Goal: Communication & Community: Answer question/provide support

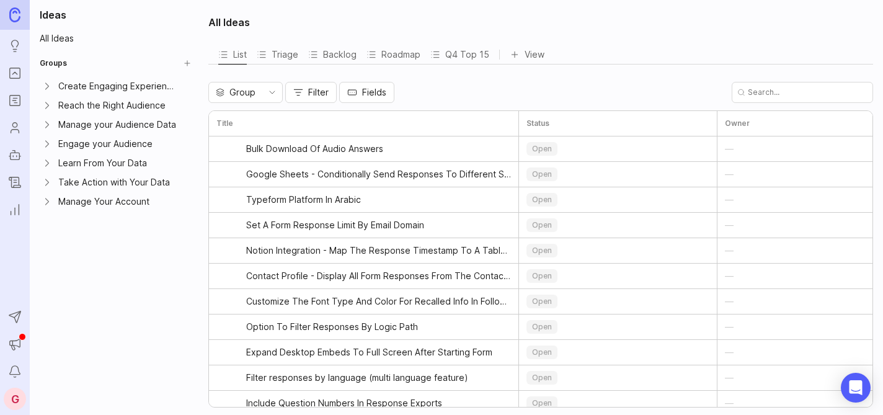
click at [10, 74] on icon "Portal" at bounding box center [15, 73] width 14 height 15
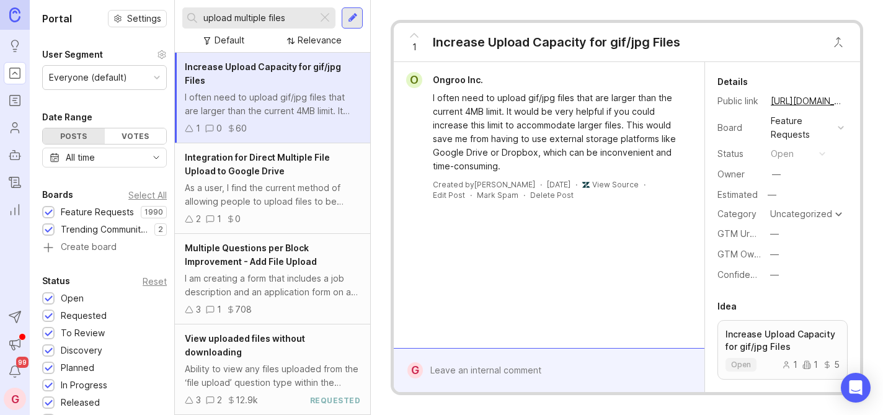
click at [325, 17] on div at bounding box center [324, 18] width 15 height 16
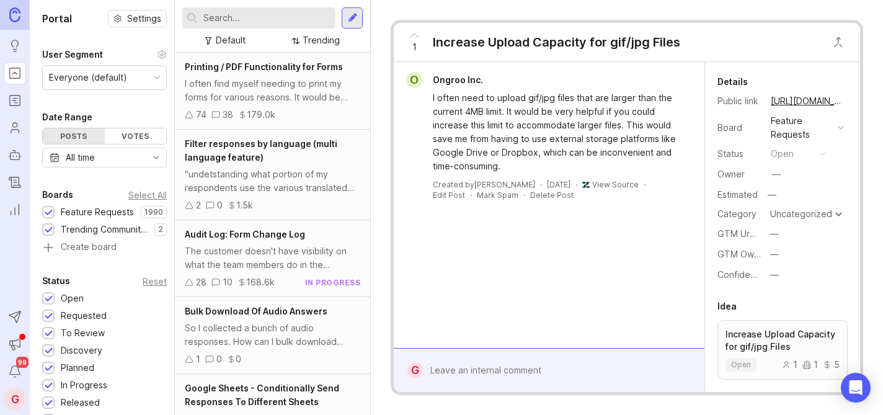
click at [212, 12] on input "text" at bounding box center [266, 18] width 127 height 14
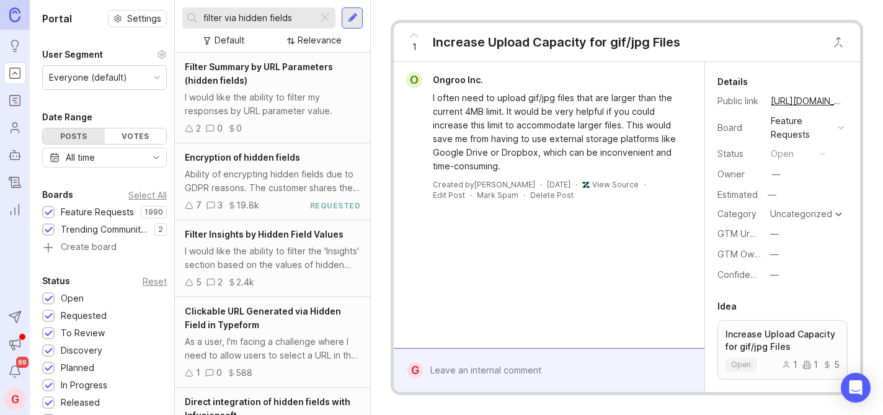
type input "filter via hidden fields"
click at [232, 68] on span "Filter Summary by URL Parameters (hidden fields)" at bounding box center [259, 73] width 148 height 24
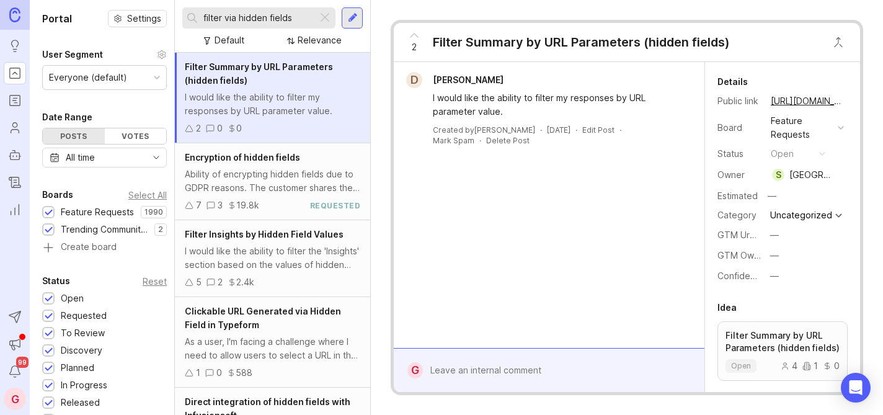
click at [292, 237] on span "Filter Insights by Hidden Field Values" at bounding box center [264, 234] width 159 height 11
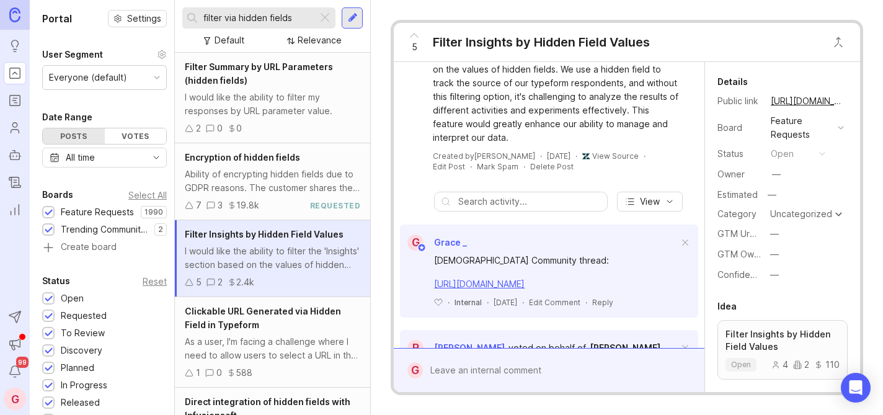
scroll to position [65, 0]
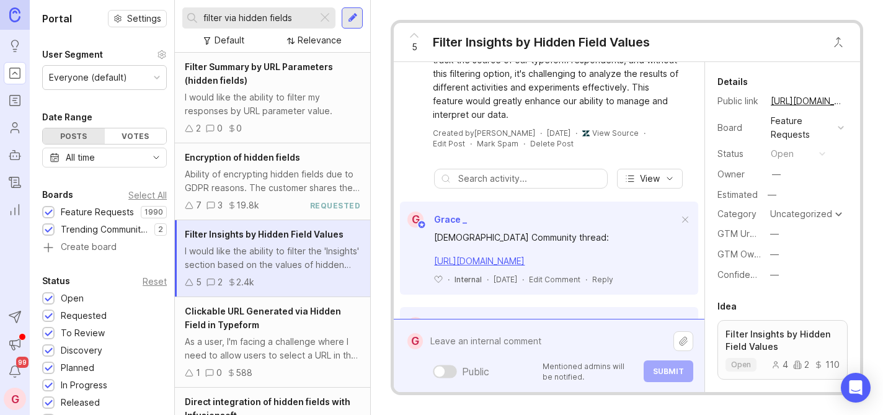
click at [497, 369] on div "Public Mentioned admins will be notified. Submit" at bounding box center [558, 355] width 270 height 53
paste textarea "I’d also love to be able to filter by hidden fields in the summary! This would …"
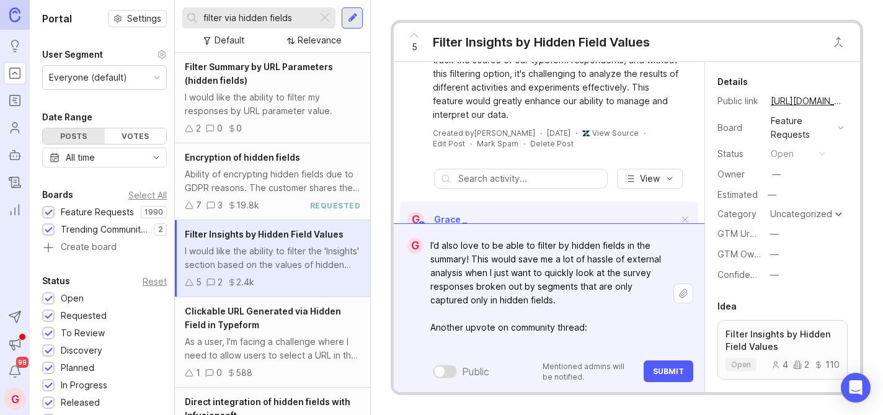
paste textarea "[URL][DOMAIN_NAME]"
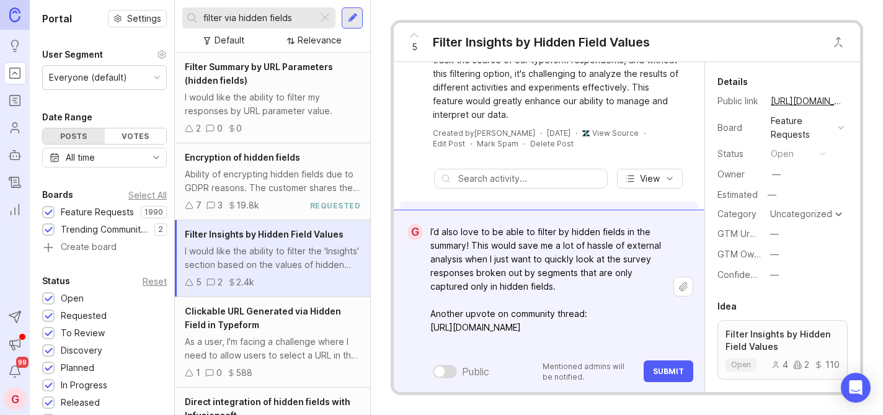
type textarea "I’d also love to be able to filter by hidden fields in the summary! This would …"
click at [673, 370] on span "Submit" at bounding box center [668, 370] width 31 height 9
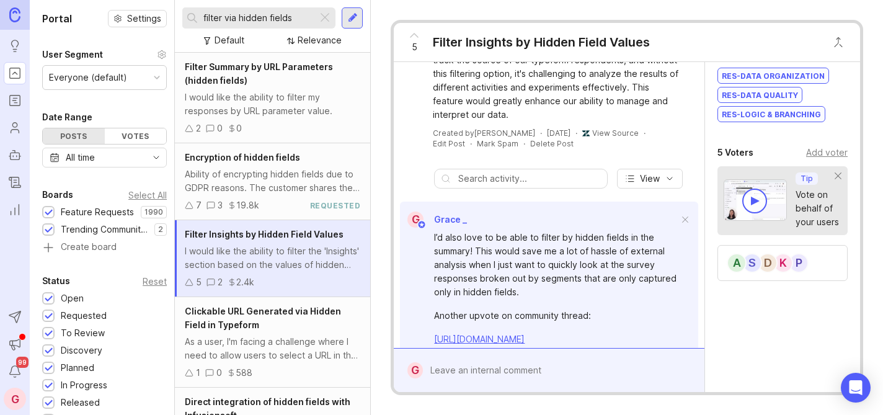
scroll to position [353, 0]
click at [806, 148] on div "Add voter" at bounding box center [827, 152] width 42 height 14
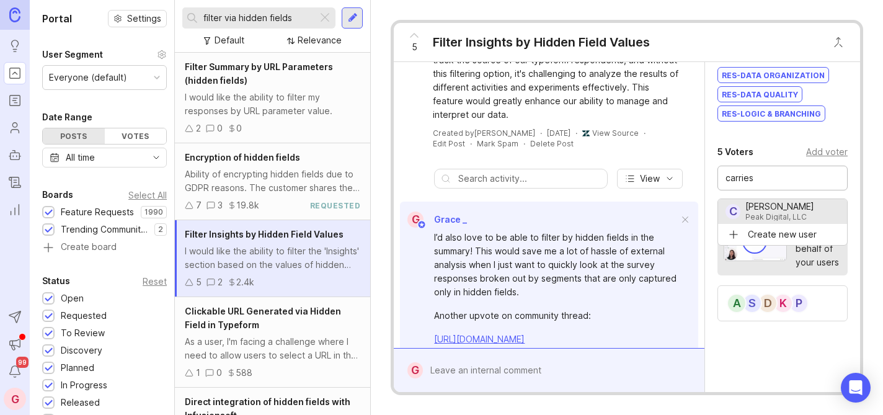
type input "carries"
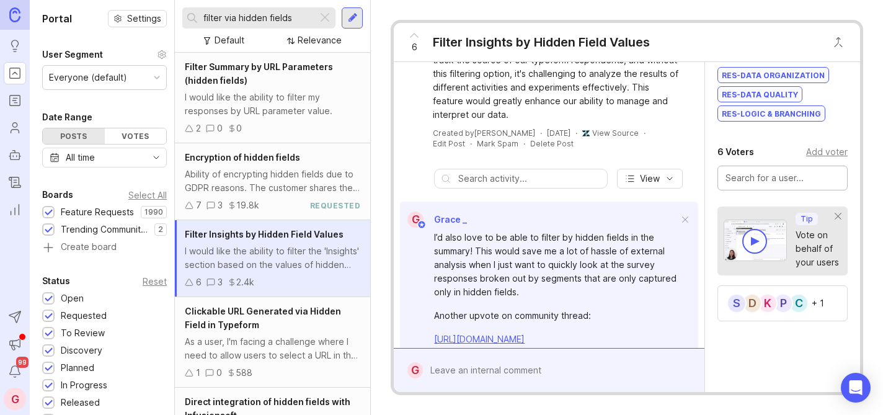
click at [325, 15] on div at bounding box center [324, 18] width 15 height 16
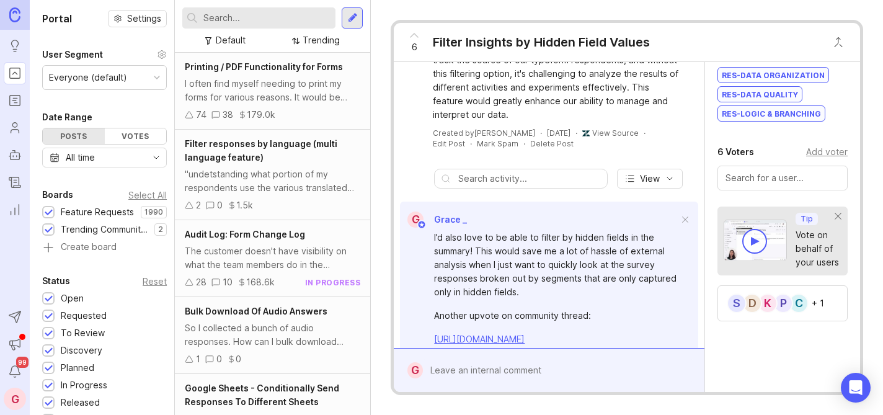
click at [301, 17] on input "text" at bounding box center [266, 18] width 127 height 14
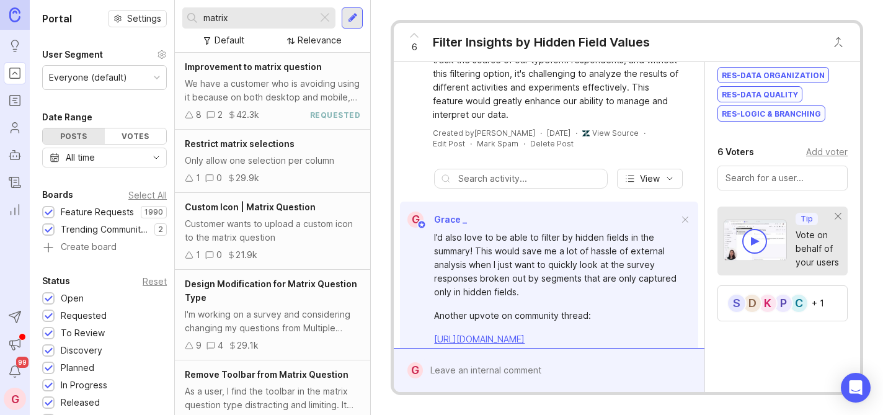
type input "matrix"
click at [241, 69] on span "Improvement to matrix question" at bounding box center [253, 66] width 137 height 11
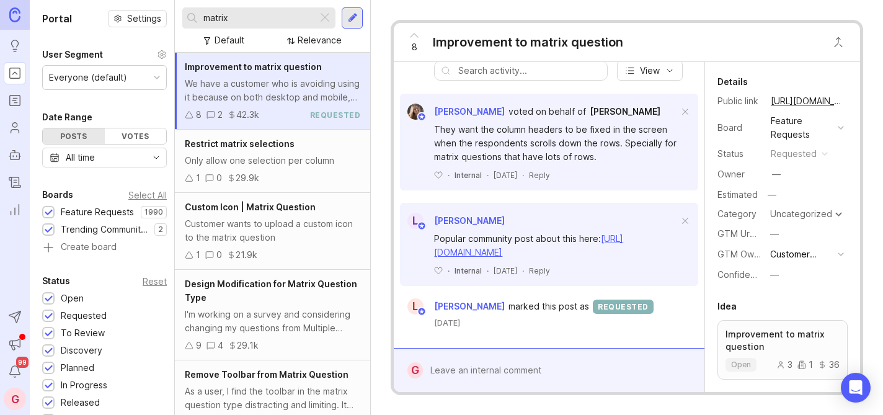
scroll to position [162, 0]
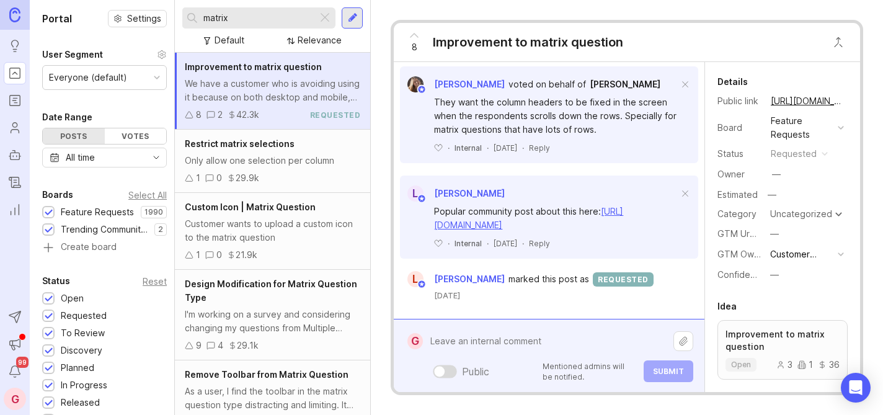
click at [451, 367] on div "Public Mentioned admins will be notified. Submit" at bounding box center [558, 355] width 270 height 53
paste textarea "Any updates on this? We want to move away fully from SurveyMonkey as a platform…"
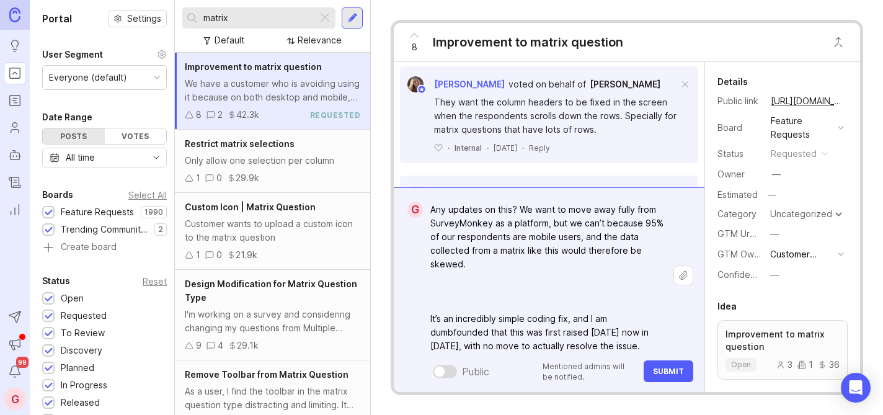
scroll to position [80, 0]
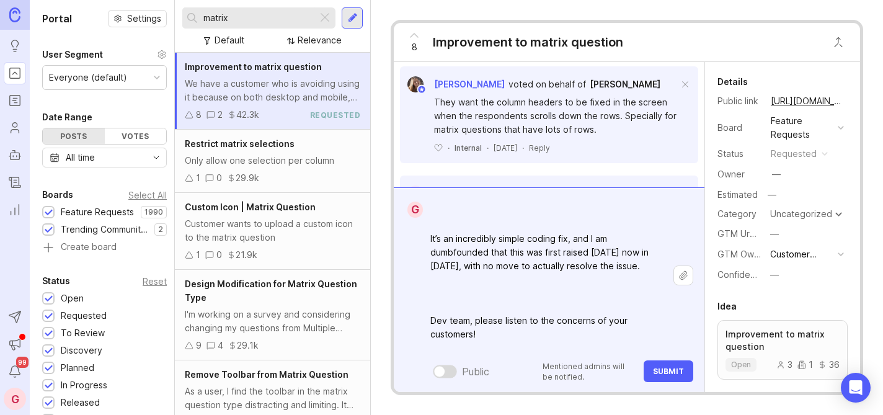
click at [456, 314] on textarea "Any updates on this? We want to move away fully from SurveyMonkey as a platform…" at bounding box center [548, 239] width 250 height 242
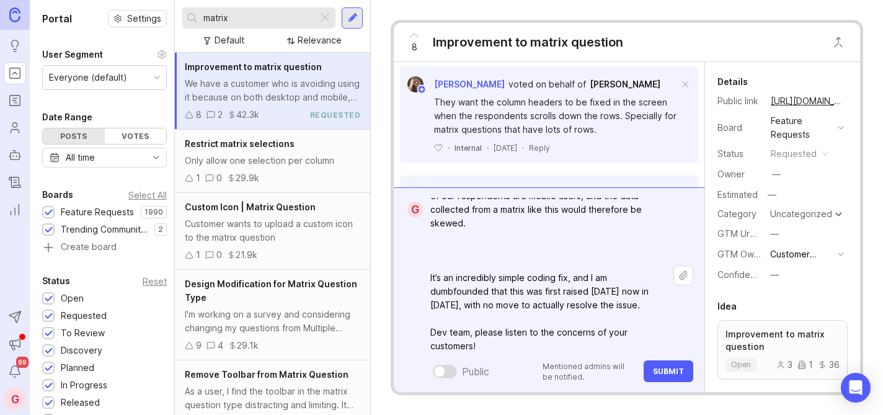
scroll to position [40, 0]
click at [440, 257] on textarea "Any updates on this? We want to move away fully from SurveyMonkey as a platform…" at bounding box center [548, 264] width 250 height 214
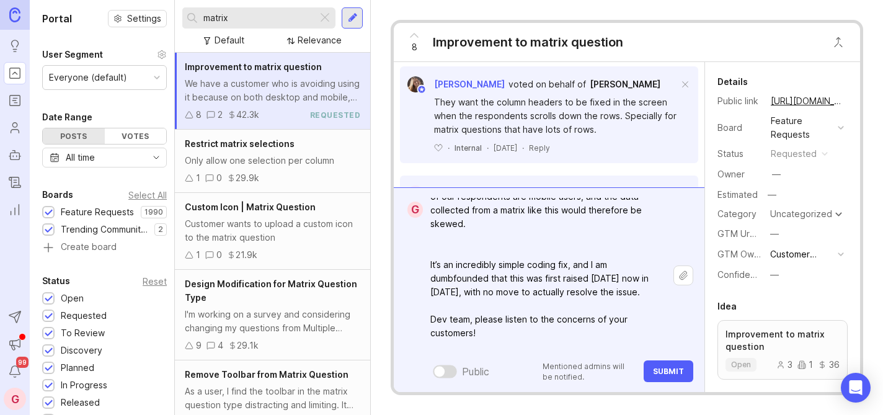
click at [440, 242] on textarea "Any updates on this? We want to move away fully from SurveyMonkey as a platform…" at bounding box center [548, 257] width 250 height 201
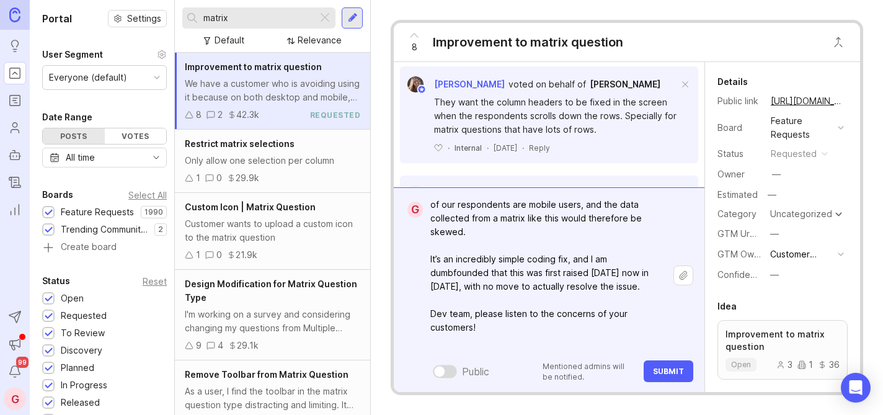
scroll to position [32, 0]
click at [495, 342] on textarea "Any updates on this? We want to move away fully from SurveyMonkey as a platform…" at bounding box center [548, 259] width 250 height 187
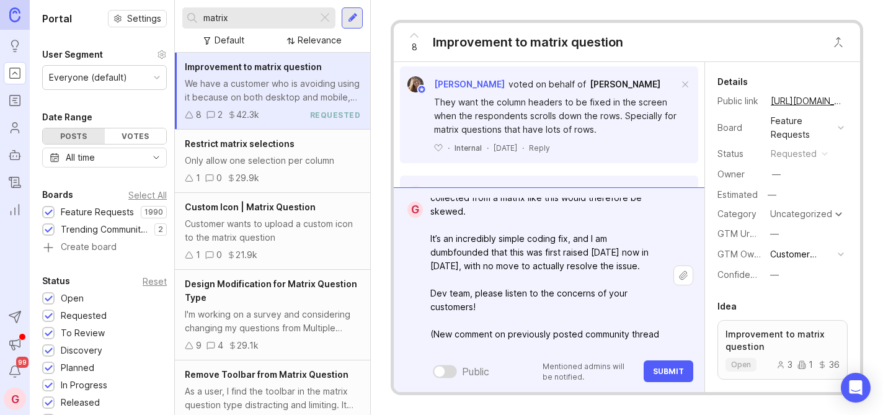
scroll to position [66, 0]
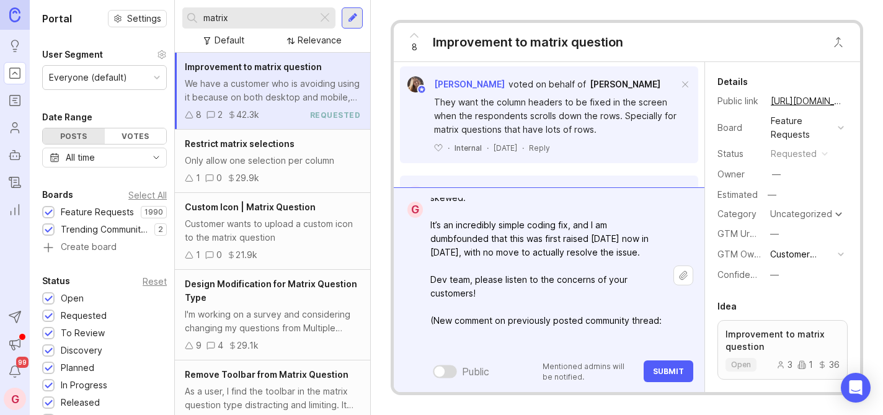
paste textarea "[URL][DOMAIN_NAME]"
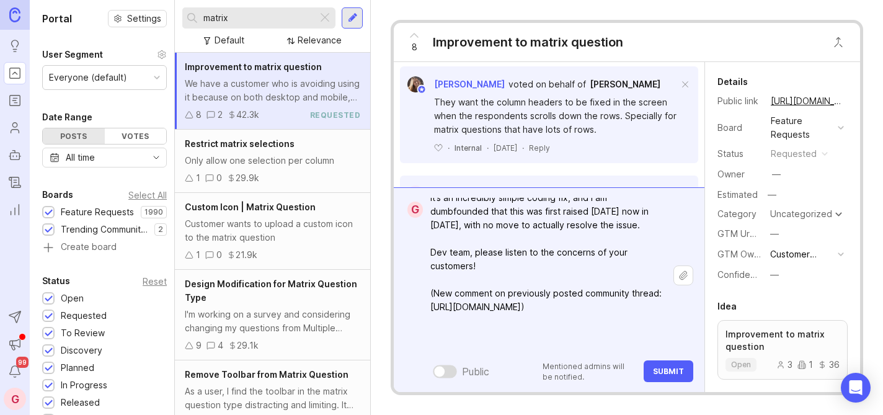
type textarea "Any updates on this? We want to move away fully from SurveyMonkey as a platform…"
click at [668, 365] on button "Submit" at bounding box center [668, 371] width 50 height 22
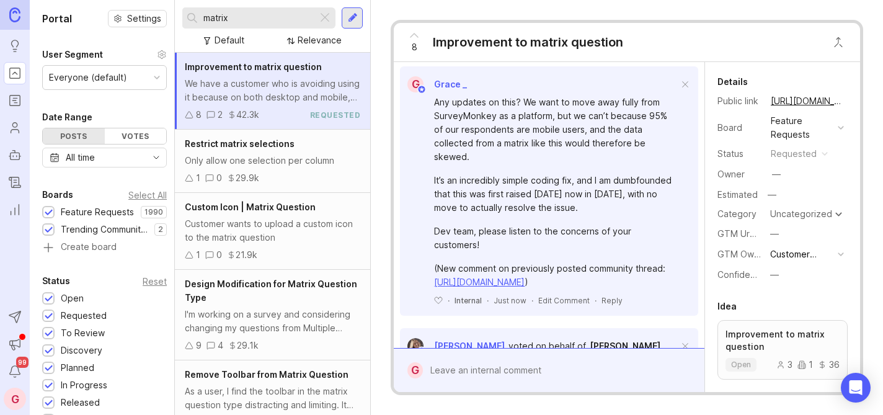
scroll to position [237, 0]
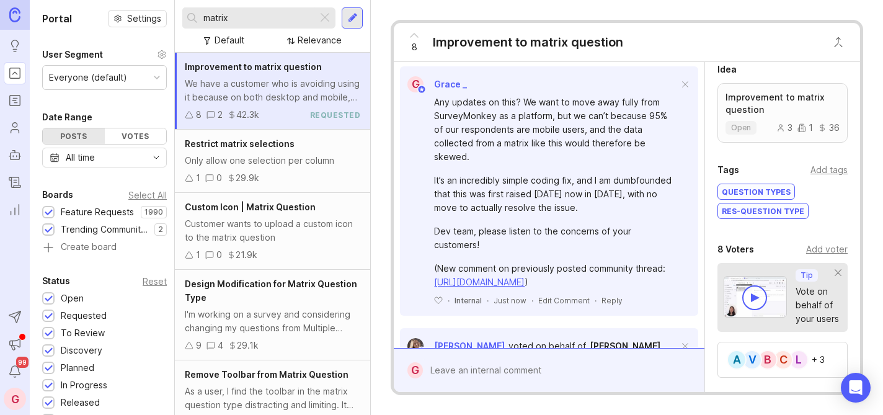
click at [818, 247] on div "Add voter" at bounding box center [827, 249] width 42 height 14
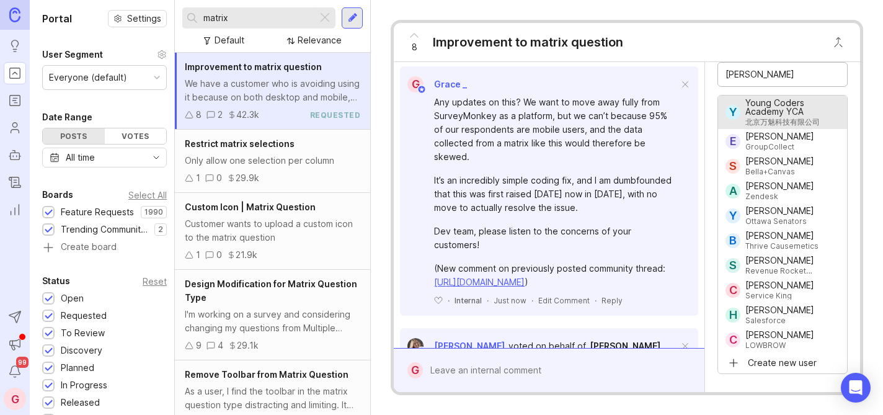
scroll to position [441, 0]
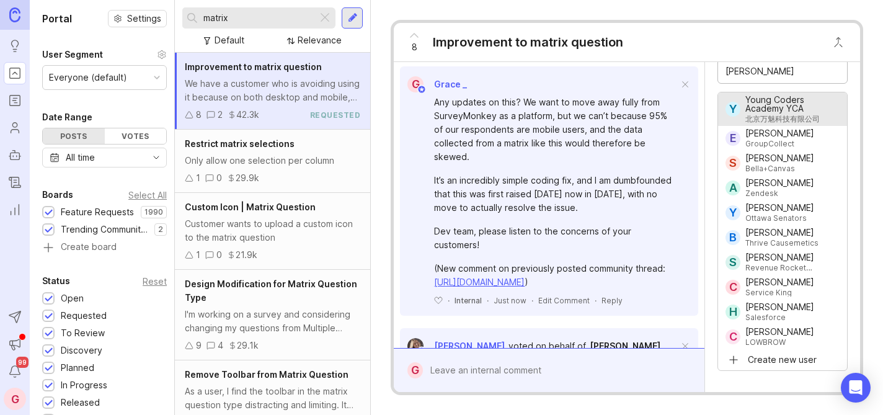
type input "[PERSON_NAME]"
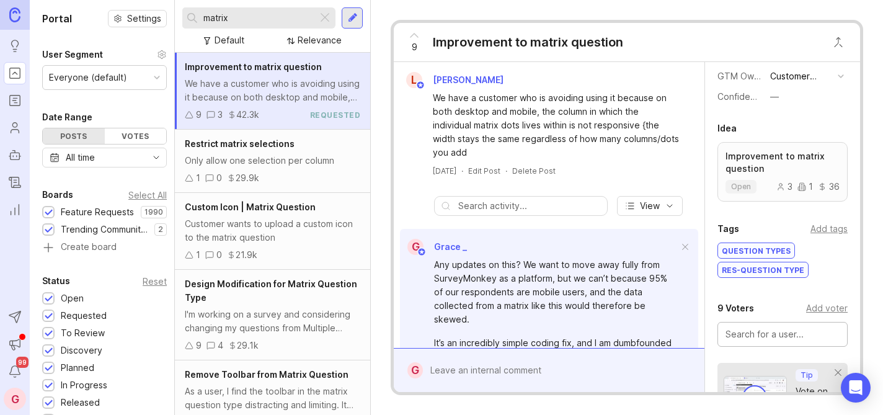
scroll to position [0, 0]
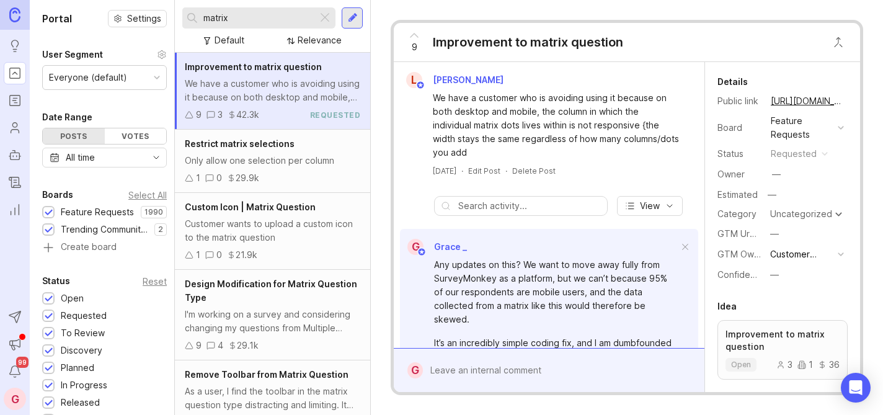
click at [322, 16] on div at bounding box center [324, 18] width 15 height 16
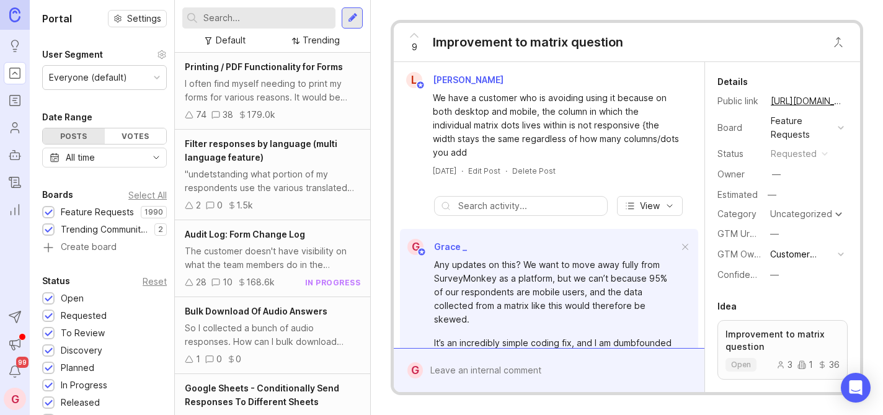
click at [230, 16] on input "text" at bounding box center [266, 18] width 127 height 14
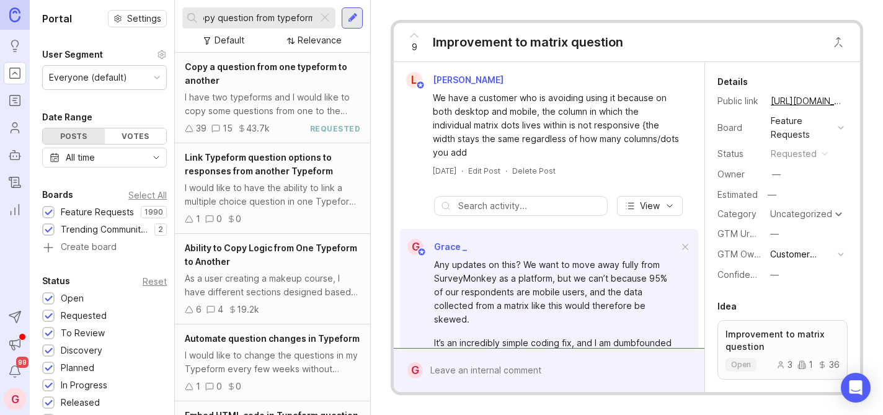
type input "copy question from typeform"
click at [210, 69] on span "Copy a question from one typeform to another" at bounding box center [266, 73] width 162 height 24
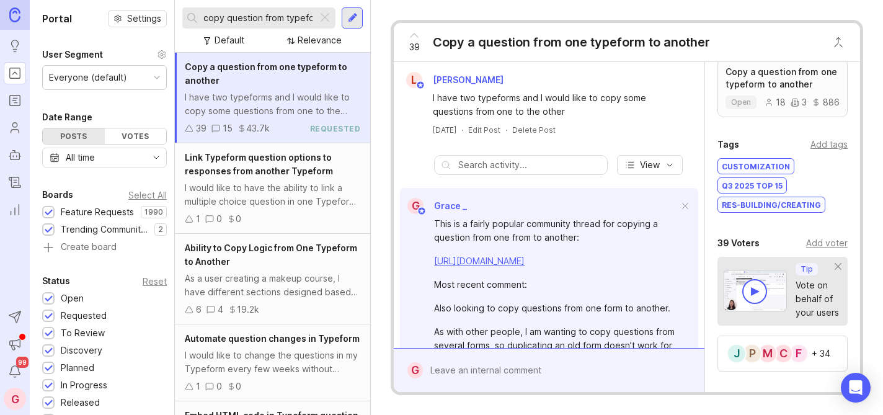
scroll to position [276, 0]
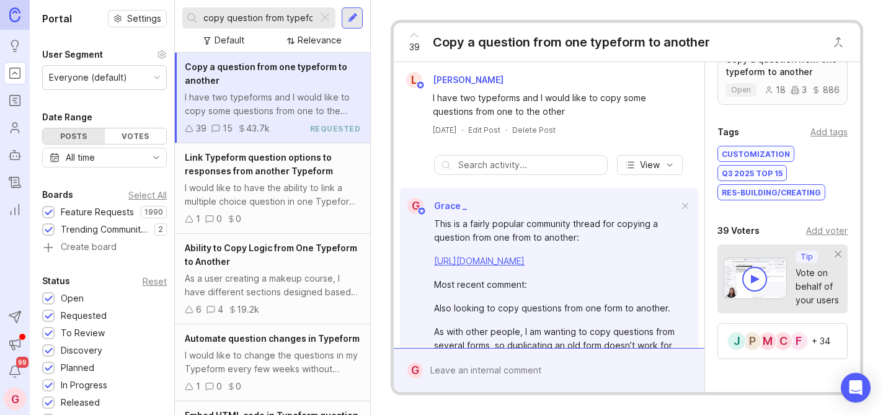
click at [815, 231] on div "Add voter" at bounding box center [827, 231] width 42 height 14
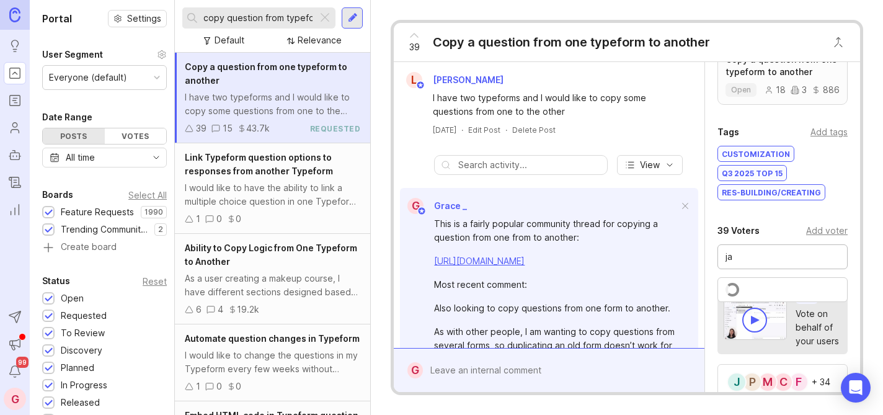
type input "j"
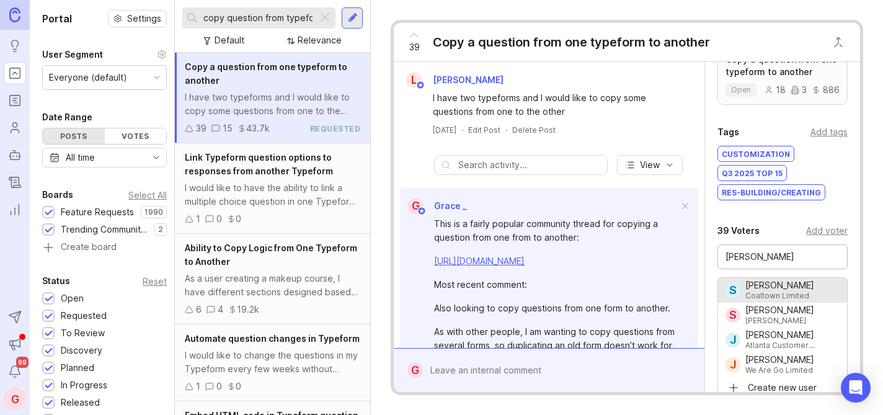
type input "[PERSON_NAME]"
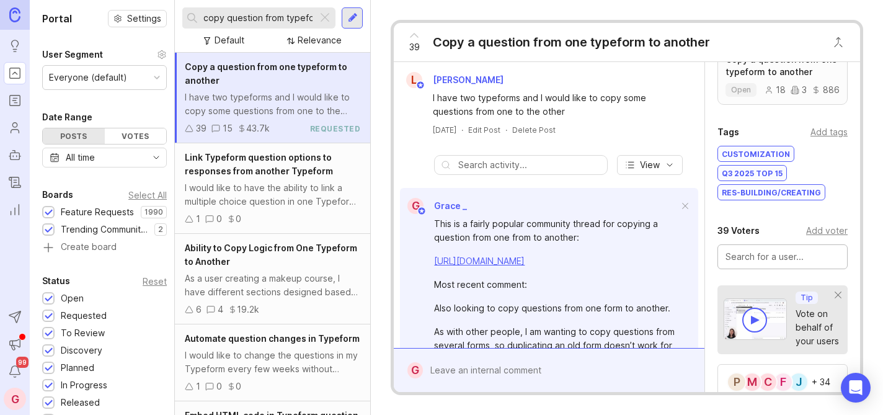
click at [459, 366] on div at bounding box center [558, 370] width 270 height 24
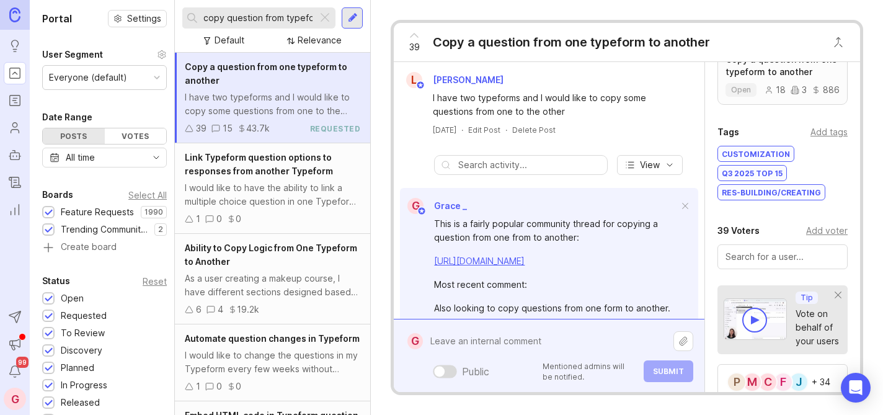
paste textarea "Hi As this been sorted yet as I have three forms I would like putting into one,…"
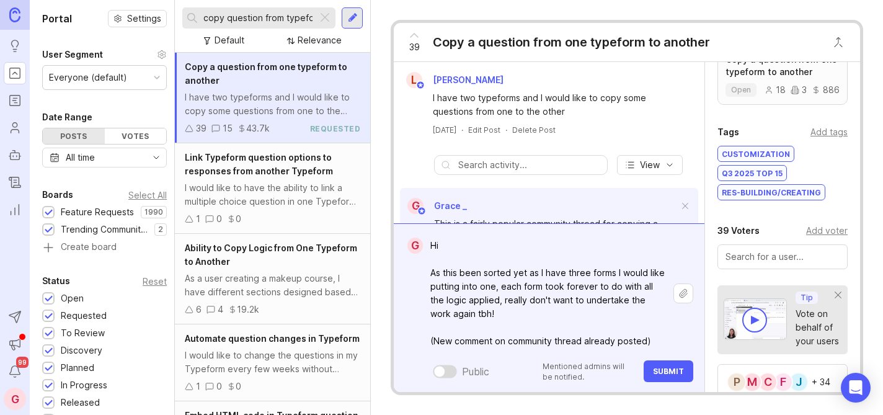
type textarea "Hi As this been sorted yet as I have three forms I would like putting into one,…"
click at [679, 365] on button "Submit" at bounding box center [668, 371] width 50 height 22
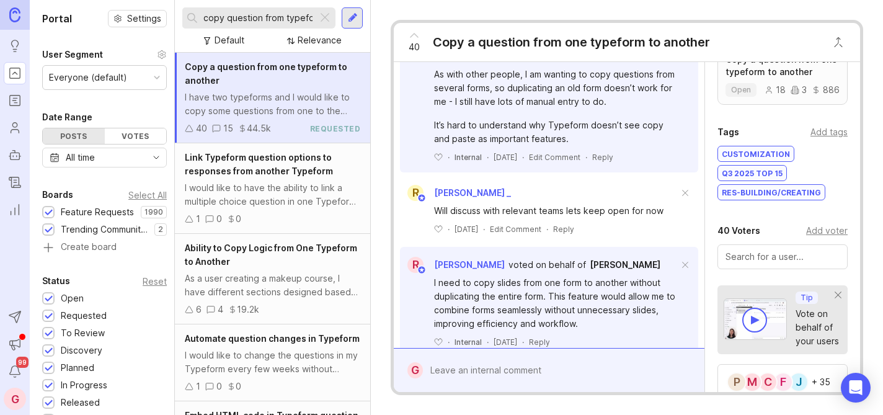
scroll to position [506, 0]
